Goal: Transaction & Acquisition: Purchase product/service

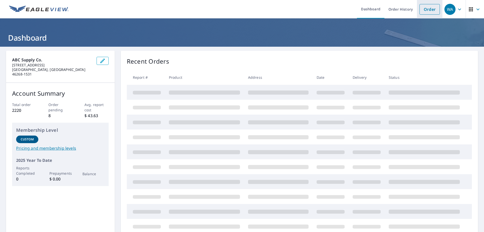
click at [424, 9] on link "Order" at bounding box center [429, 9] width 20 height 11
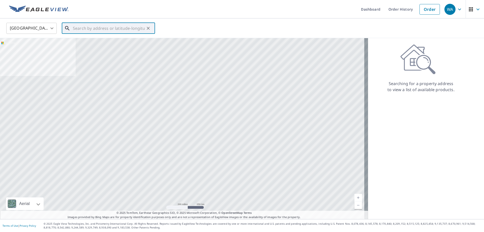
click at [97, 30] on input "text" at bounding box center [109, 28] width 72 height 14
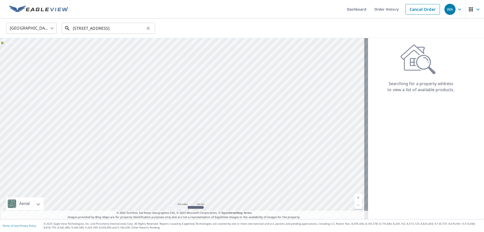
click at [106, 29] on input "[STREET_ADDRESS]" at bounding box center [109, 28] width 72 height 14
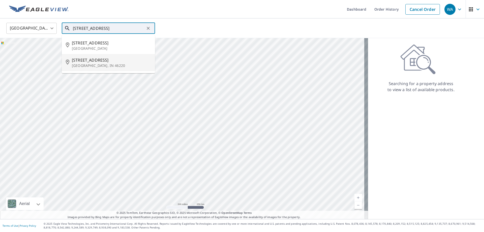
click at [93, 63] on p "[GEOGRAPHIC_DATA], IN 46220" at bounding box center [111, 65] width 79 height 5
type input "[STREET_ADDRESS]"
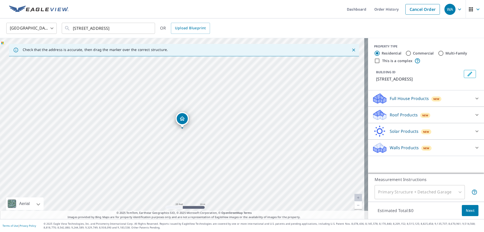
click at [475, 114] on icon at bounding box center [476, 115] width 3 height 2
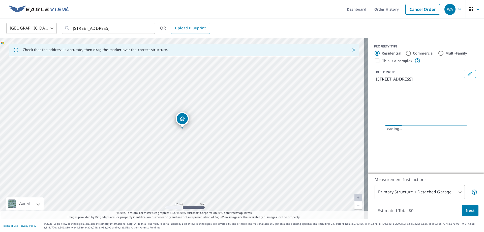
click at [386, 127] on div "Loading…" at bounding box center [425, 128] width 81 height 5
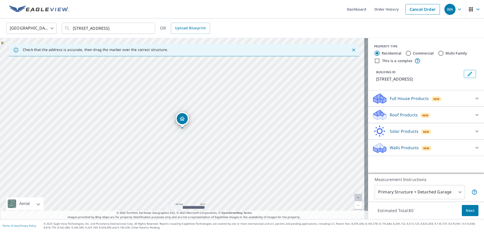
click at [474, 114] on icon at bounding box center [477, 115] width 6 height 6
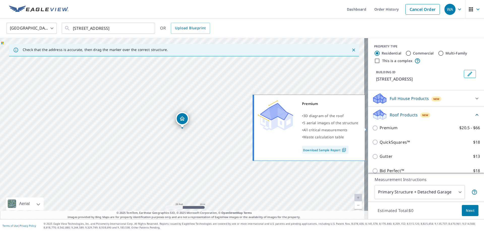
click at [372, 128] on input "Premium $20.5 - $66" at bounding box center [376, 128] width 8 height 6
checkbox input "true"
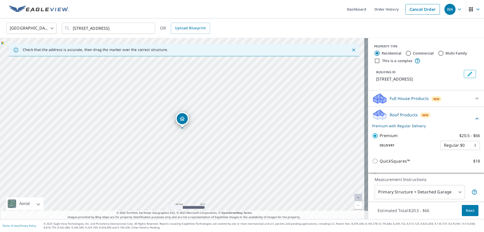
scroll to position [58, 0]
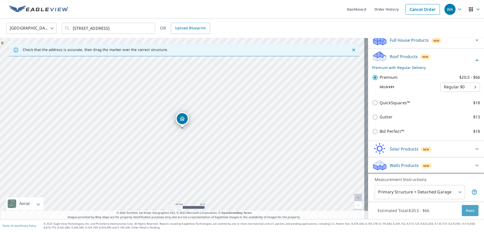
click at [466, 208] on span "Next" at bounding box center [470, 210] width 9 height 6
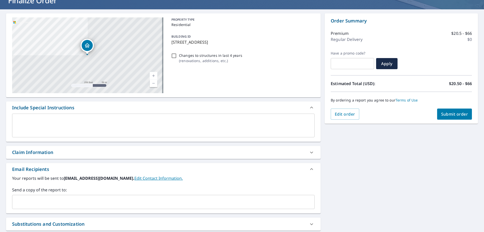
scroll to position [76, 0]
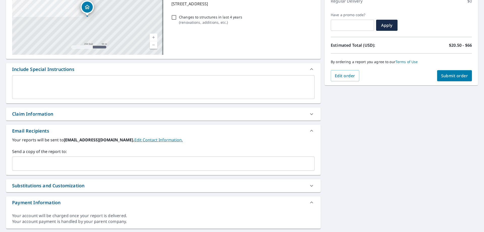
click at [78, 164] on input "text" at bounding box center [159, 164] width 290 height 10
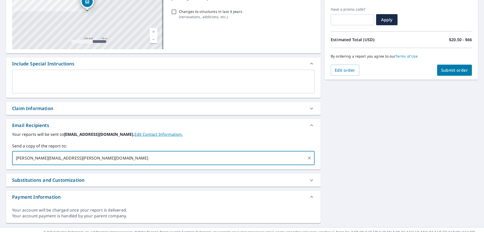
scroll to position [89, 0]
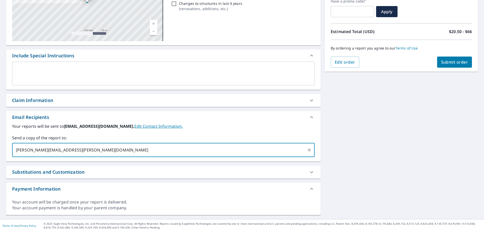
type input "[PERSON_NAME][EMAIL_ADDRESS][PERSON_NAME][DOMAIN_NAME]"
click at [439, 65] on button "Submit order" at bounding box center [454, 61] width 35 height 11
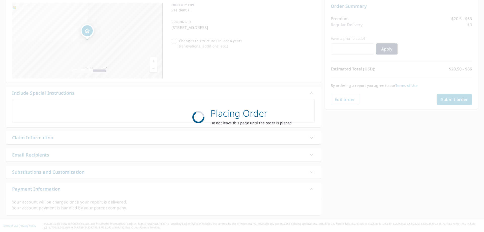
scroll to position [52, 0]
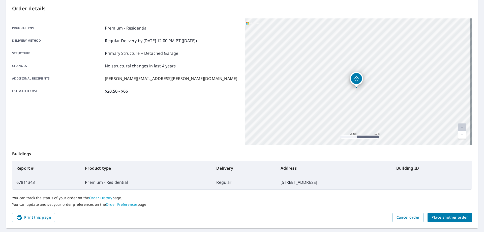
drag, startPoint x: 351, startPoint y: 77, endPoint x: 351, endPoint y: 89, distance: 12.1
click at [351, 90] on div "[STREET_ADDRESS]" at bounding box center [358, 81] width 227 height 126
